Goal: Task Accomplishment & Management: Manage account settings

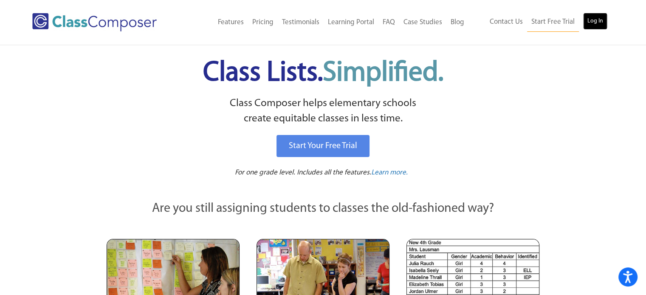
click at [588, 20] on link "Log In" at bounding box center [596, 21] width 24 height 17
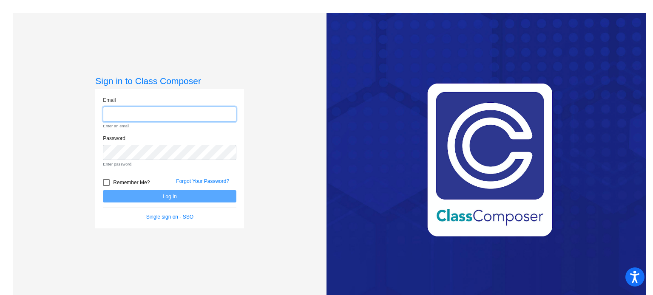
type input "anthonys010@csemn.org"
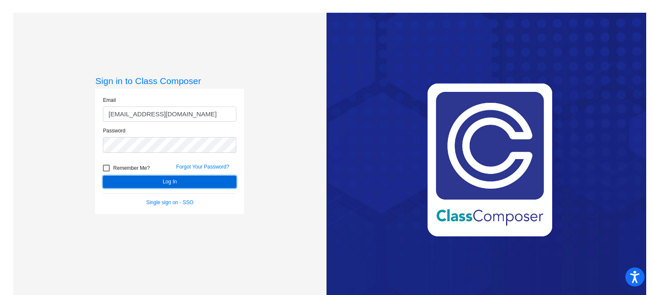
click at [199, 176] on button "Log In" at bounding box center [169, 182] width 133 height 12
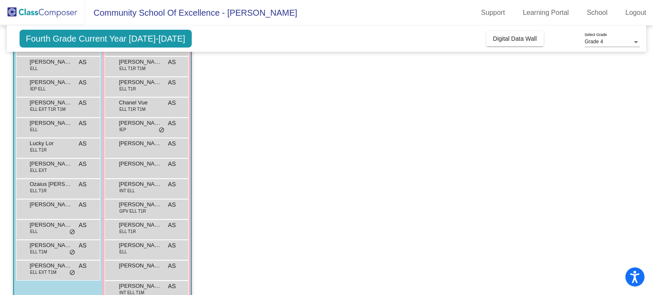
scroll to position [136, 0]
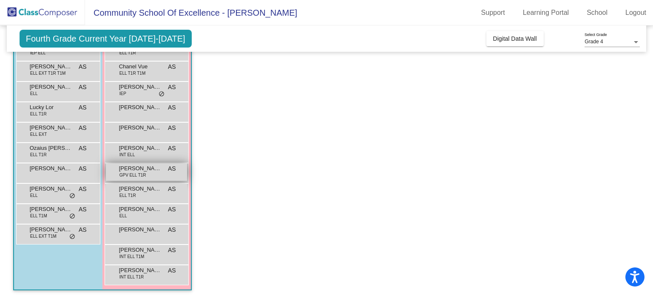
click at [126, 173] on span "GPV ELL T1R" at bounding box center [132, 175] width 27 height 6
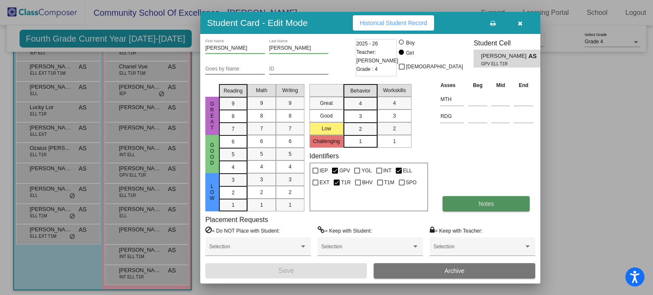
click at [470, 196] on button "Notes" at bounding box center [485, 203] width 87 height 15
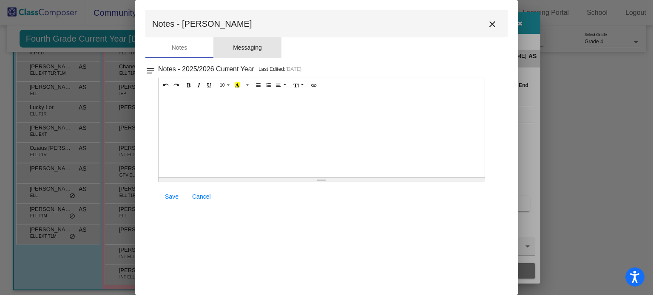
click at [250, 46] on div "Messaging" at bounding box center [247, 47] width 29 height 9
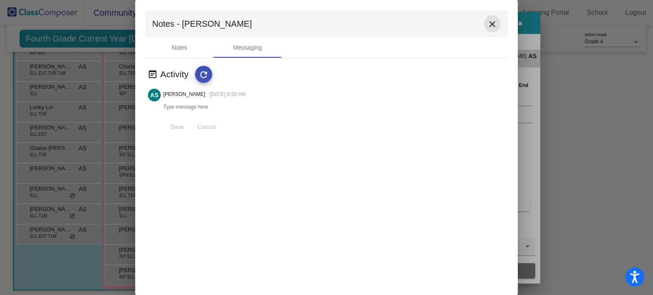
click at [493, 22] on mat-icon "close" at bounding box center [492, 24] width 10 height 10
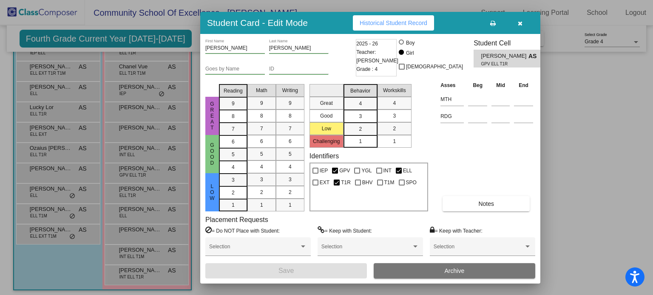
click at [399, 23] on span "Historical Student Record" at bounding box center [394, 23] width 68 height 7
click at [522, 23] on icon "button" at bounding box center [520, 23] width 5 height 6
